Goal: Answer question/provide support

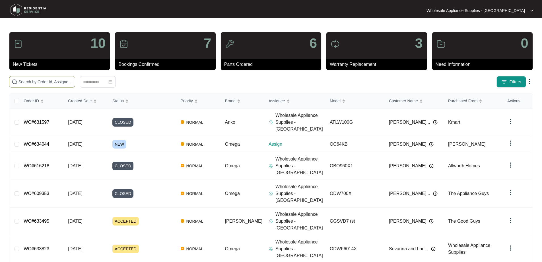
click at [61, 81] on input "text" at bounding box center [45, 82] width 54 height 6
paste input "630793"
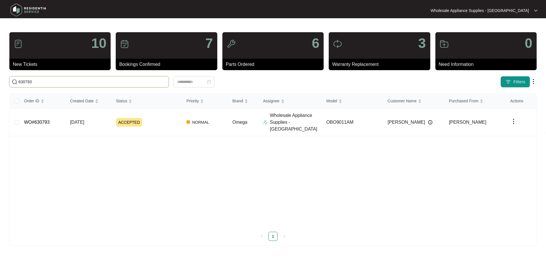
type input "630793"
click at [45, 121] on link "WO#630793" at bounding box center [37, 122] width 26 height 5
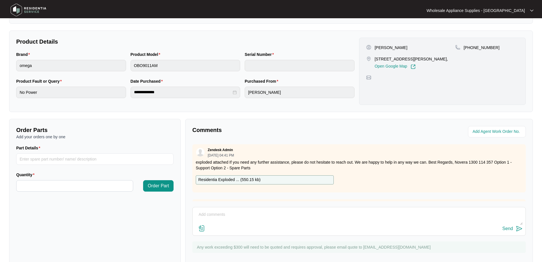
scroll to position [116, 0]
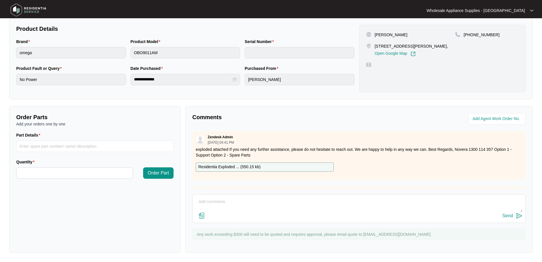
click at [255, 211] on textarea at bounding box center [358, 204] width 327 height 15
paste textarea "SP20544 COOLING FAN"
click at [199, 203] on textarea "1 X SP20544 - COOLING FAN" at bounding box center [358, 204] width 327 height 15
paste textarea "Hi Team, Can I have the following sent to [STREET_ADDRESS][PERSON_NAME][PERSON_…"
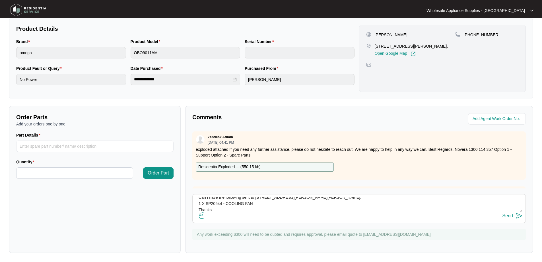
type textarea "Hi Team, Can I have the following sent to [STREET_ADDRESS][PERSON_NAME][PERSON_…"
click at [510, 217] on div "Send" at bounding box center [508, 215] width 11 height 5
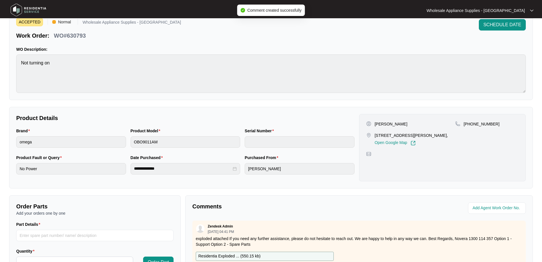
scroll to position [0, 0]
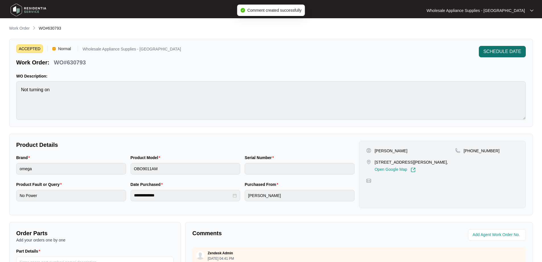
click at [495, 49] on span "SCHEDULE DATE" at bounding box center [502, 51] width 38 height 7
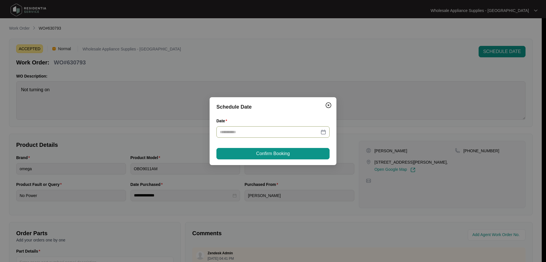
click at [280, 132] on input "Date" at bounding box center [270, 132] width 100 height 6
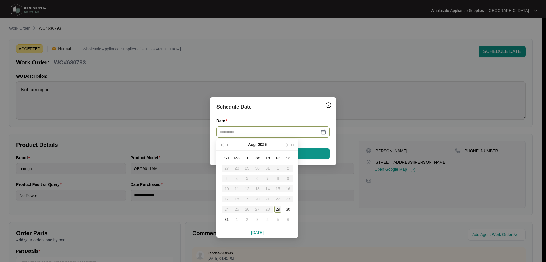
click at [278, 209] on div "29" at bounding box center [278, 208] width 7 height 7
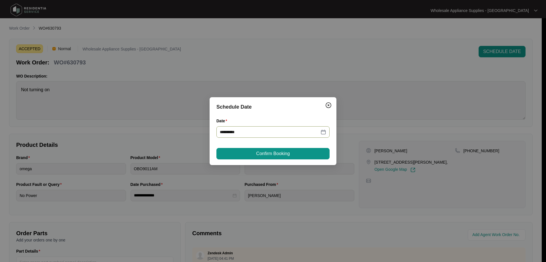
type input "**********"
click at [271, 154] on span "Confirm Booking" at bounding box center [273, 153] width 34 height 7
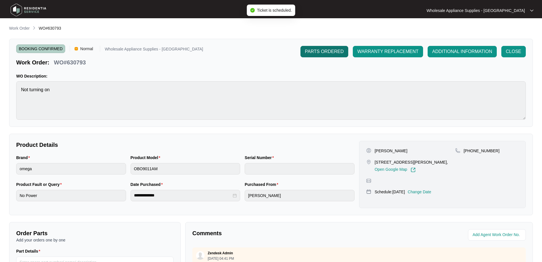
click at [321, 52] on span "PARTS ORDERED" at bounding box center [324, 51] width 39 height 7
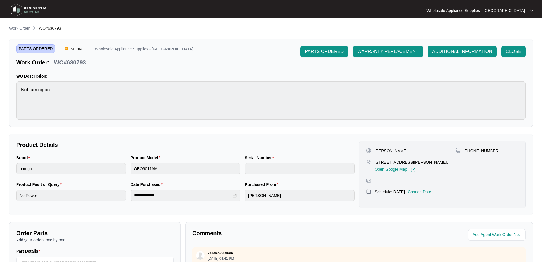
click at [142, 65] on div "Work Order: WO#630793" at bounding box center [104, 61] width 177 height 10
